Goal: Information Seeking & Learning: Learn about a topic

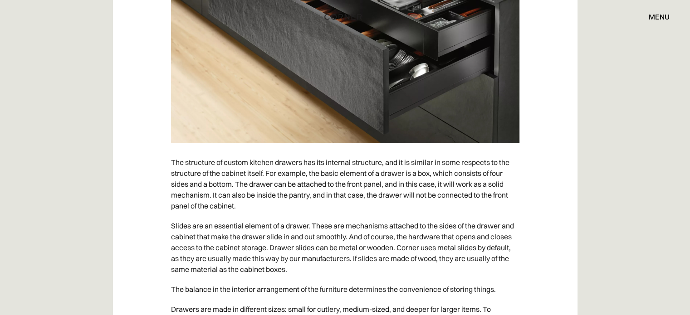
scroll to position [9211, 0]
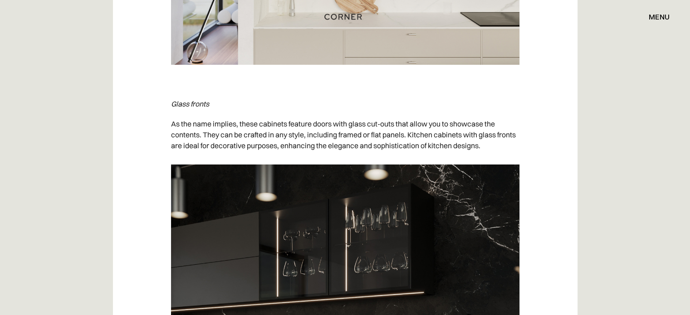
scroll to position [2991, 0]
